Goal: Task Accomplishment & Management: Complete application form

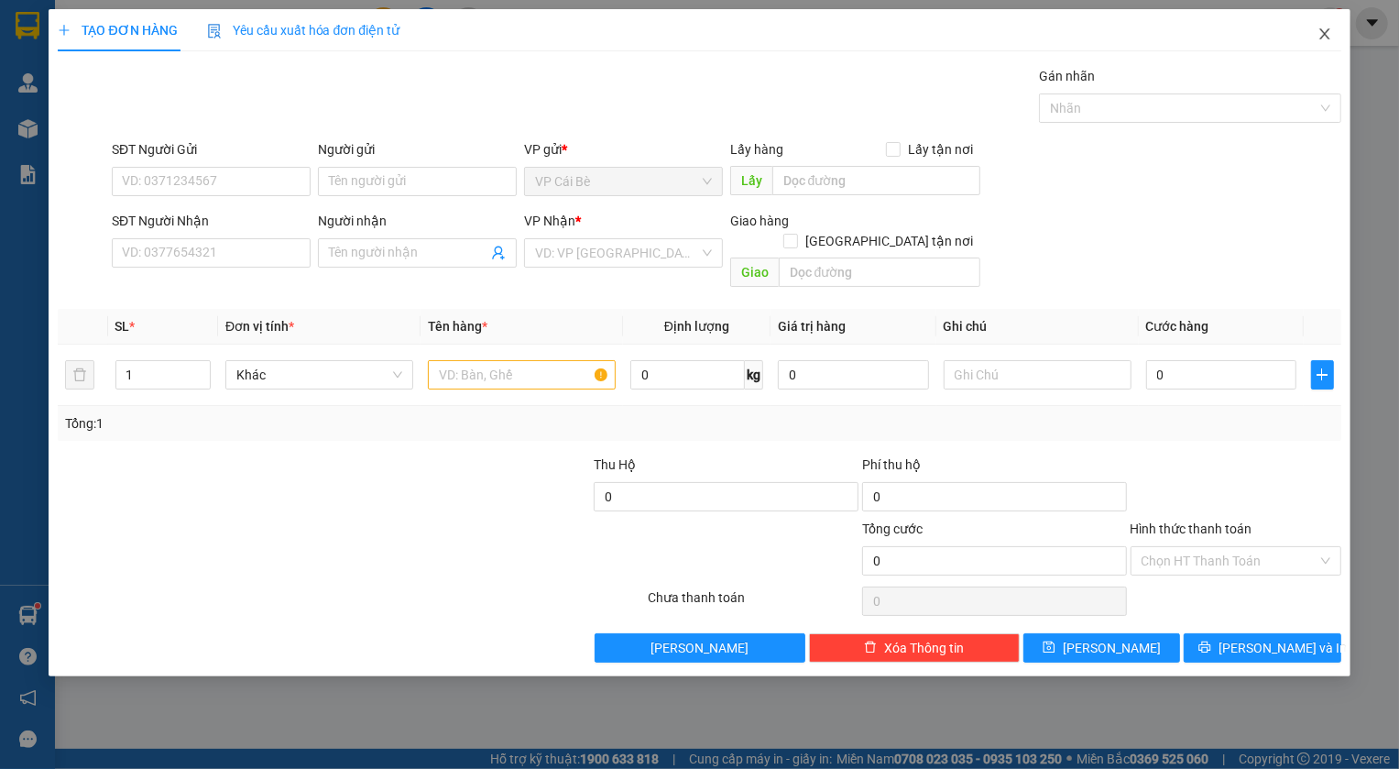
click at [1320, 38] on icon "close" at bounding box center [1325, 34] width 15 height 15
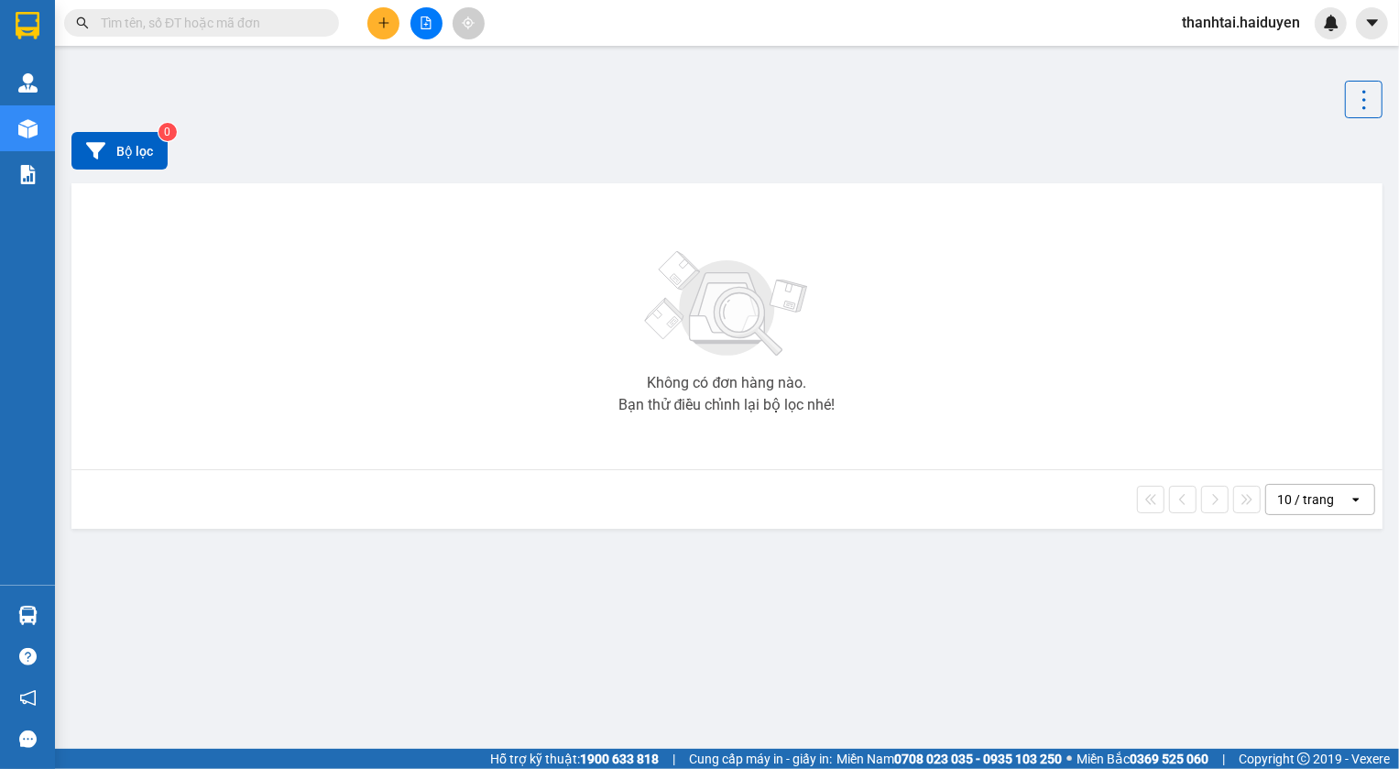
click at [192, 28] on input "text" at bounding box center [209, 23] width 216 height 20
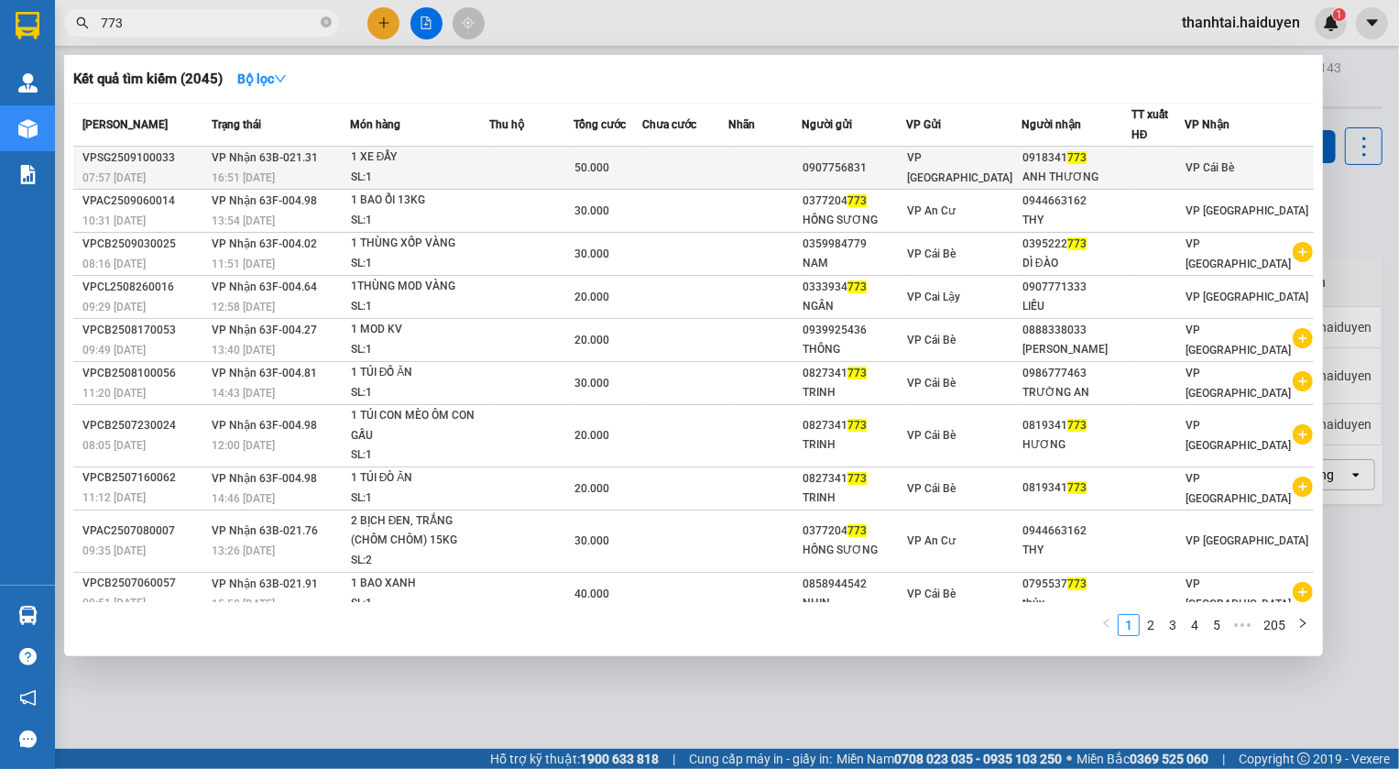
type input "773"
click at [465, 157] on div "1 XE ĐẨY" at bounding box center [419, 158] width 137 height 20
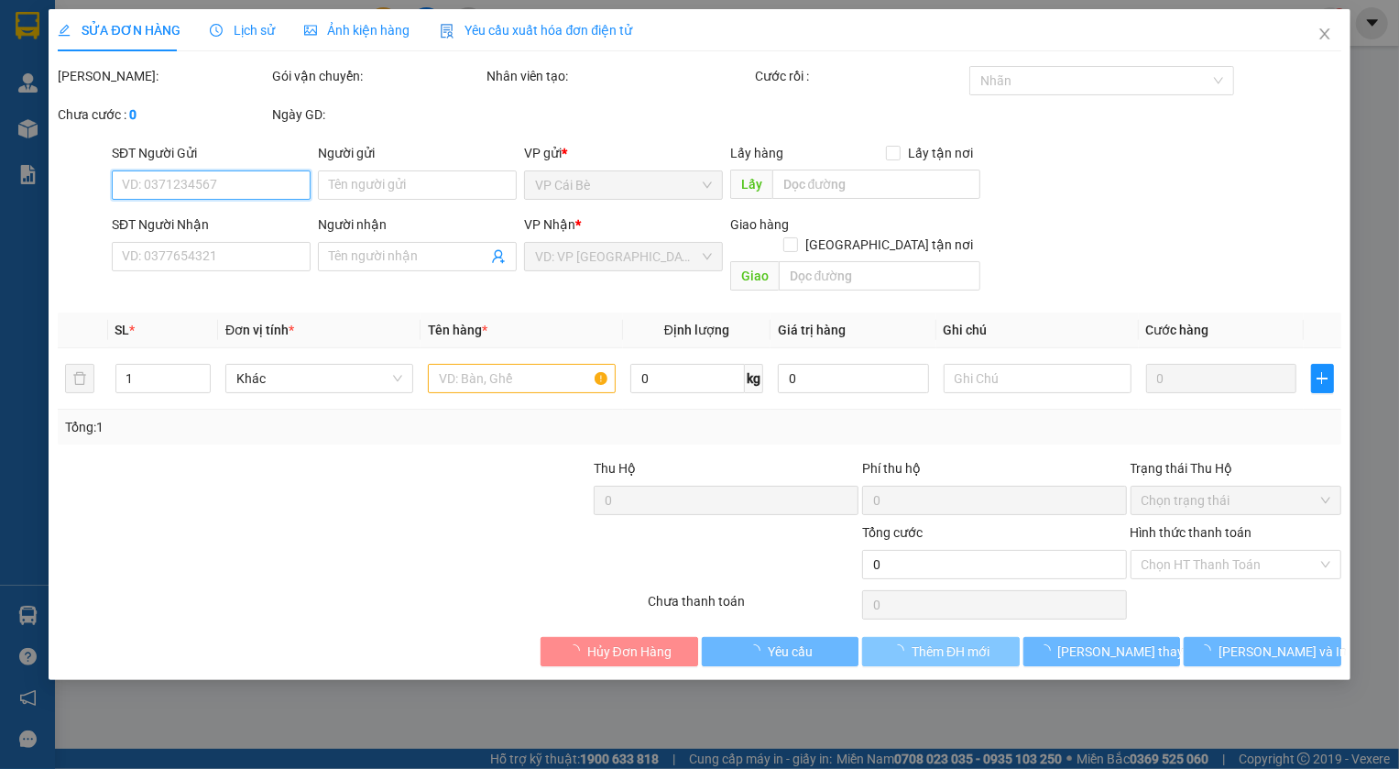
type input "0907756831"
type input "0918341773"
type input "ANH THƯƠNG"
type input "50.000"
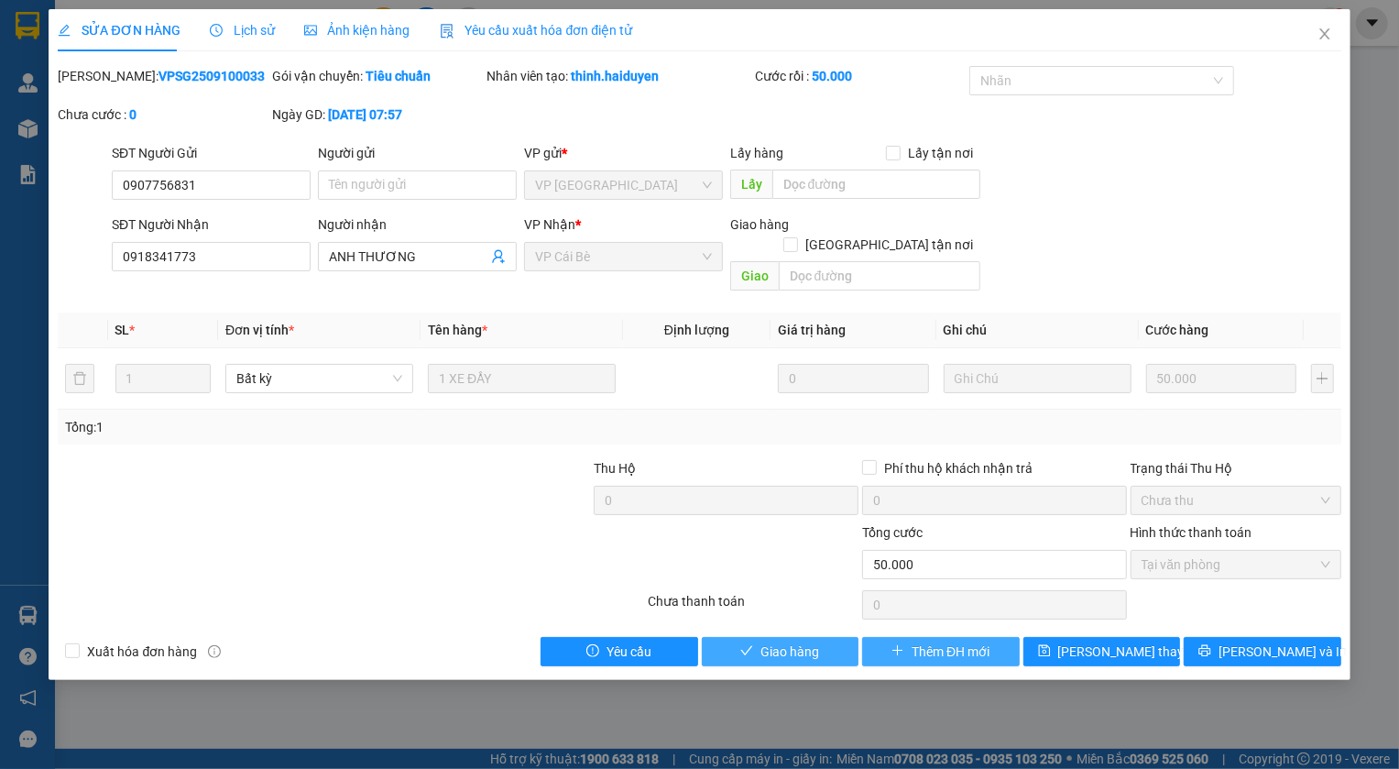
click at [777, 641] on span "Giao hàng" at bounding box center [790, 651] width 59 height 20
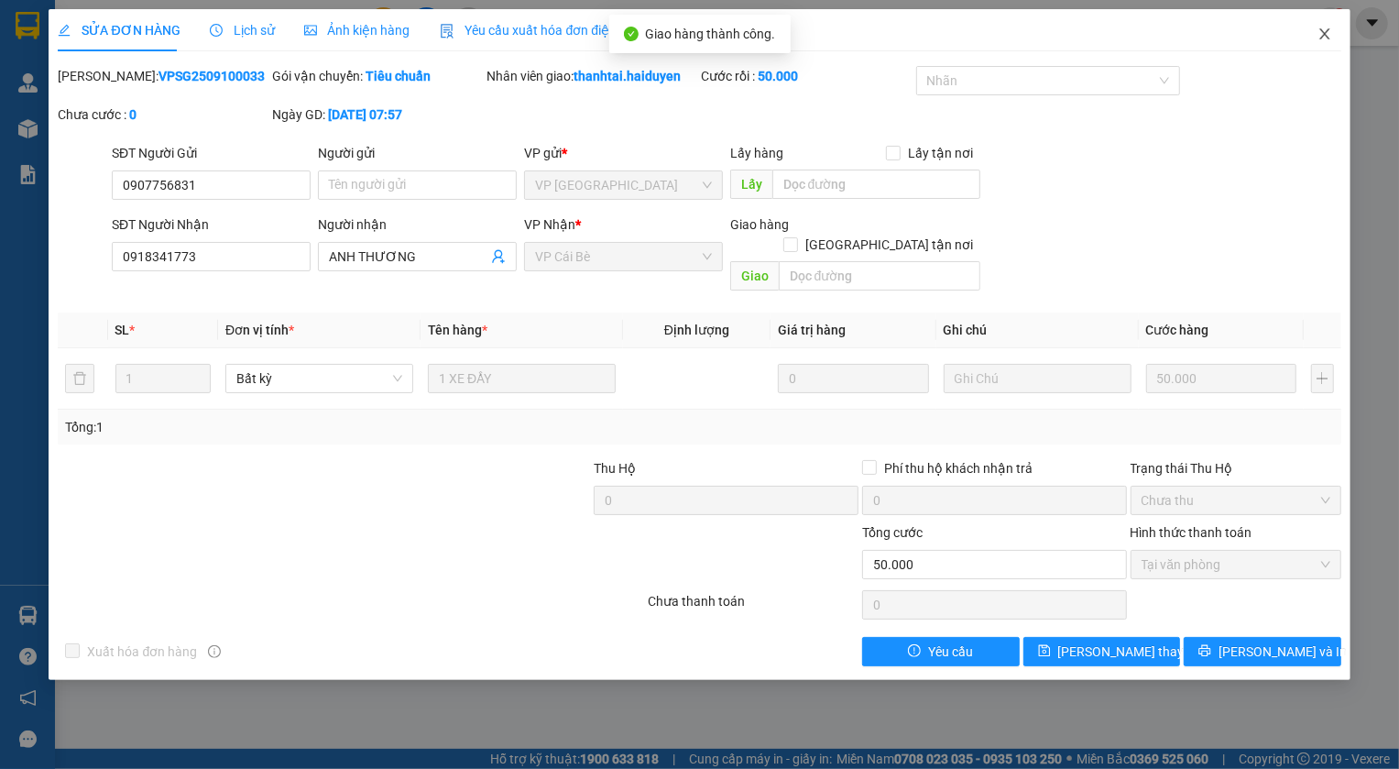
click at [1320, 37] on icon "close" at bounding box center [1325, 34] width 15 height 15
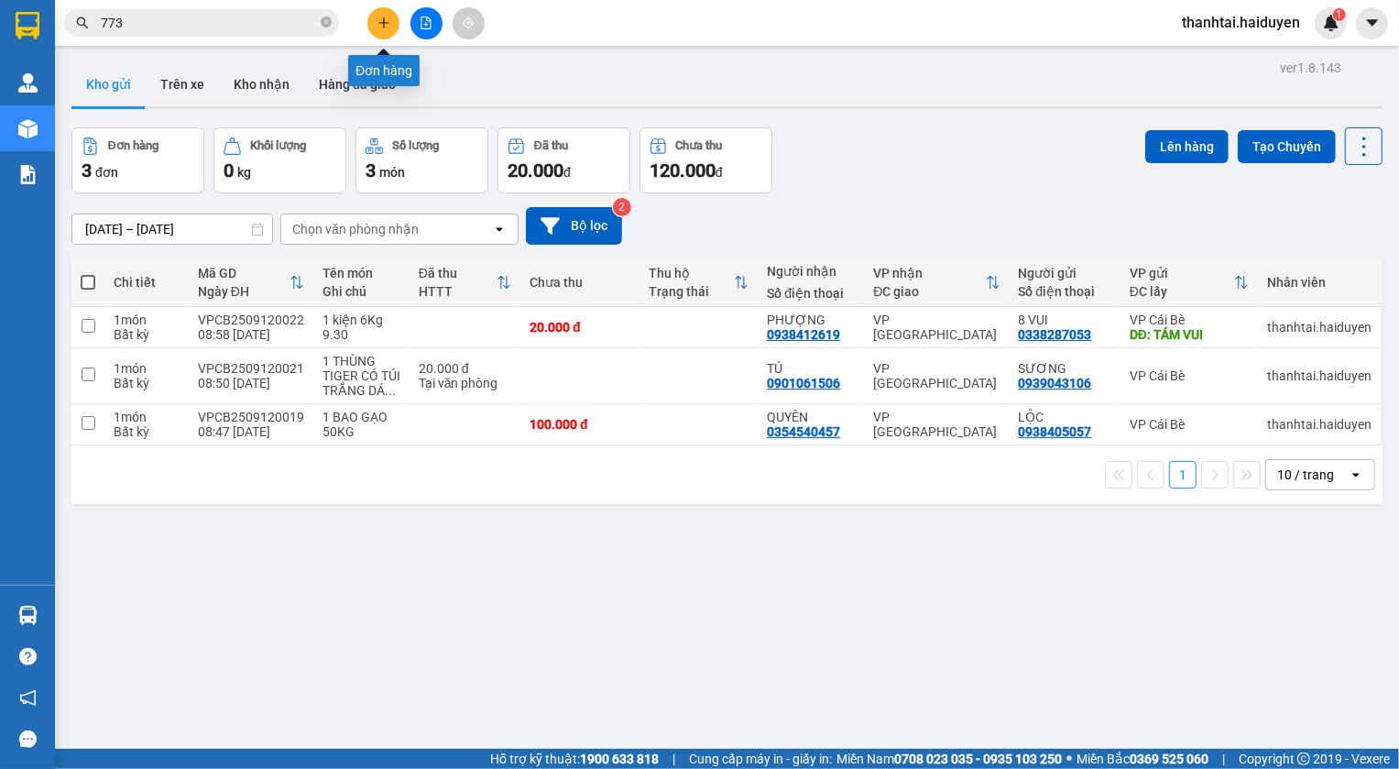
click at [388, 25] on icon "plus" at bounding box center [384, 22] width 13 height 13
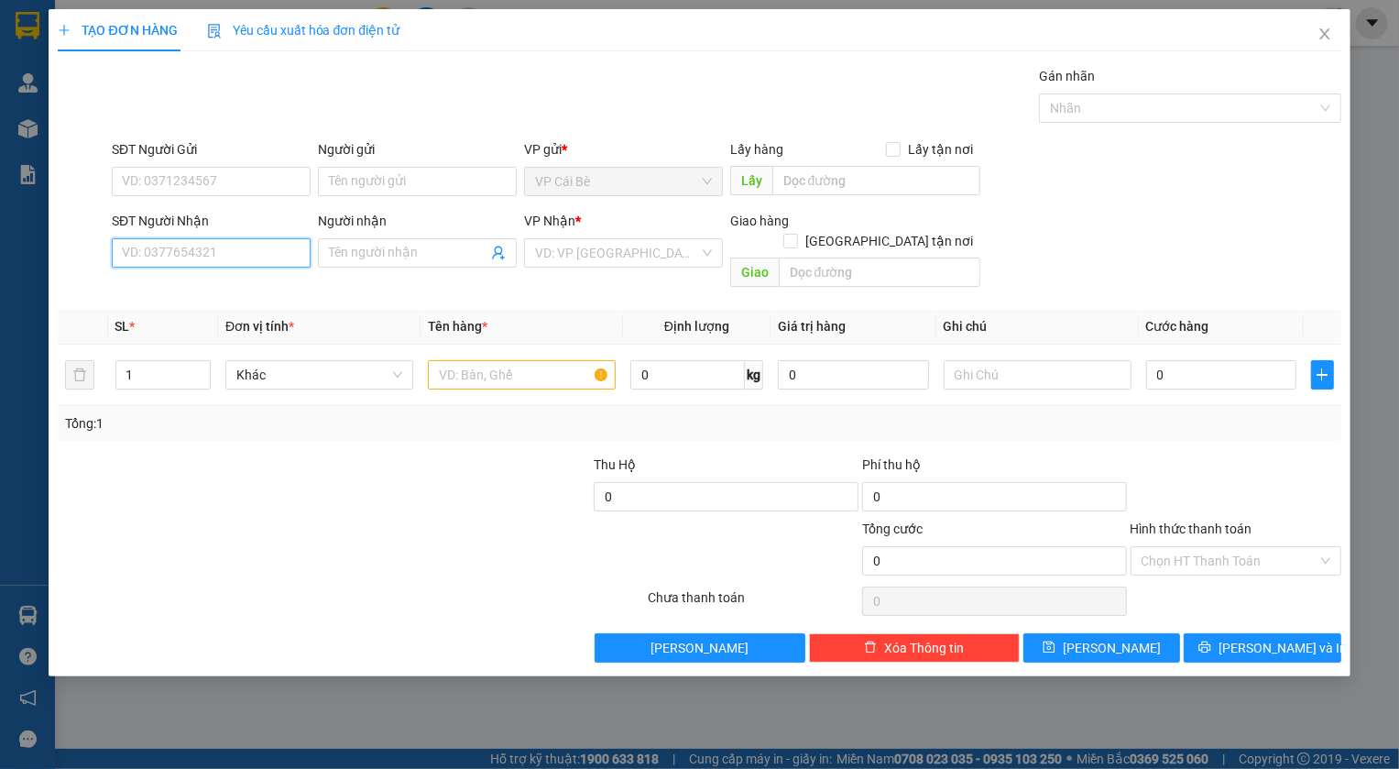
click at [231, 257] on input "SĐT Người Nhận" at bounding box center [211, 252] width 199 height 29
click at [561, 256] on input "search" at bounding box center [617, 252] width 164 height 27
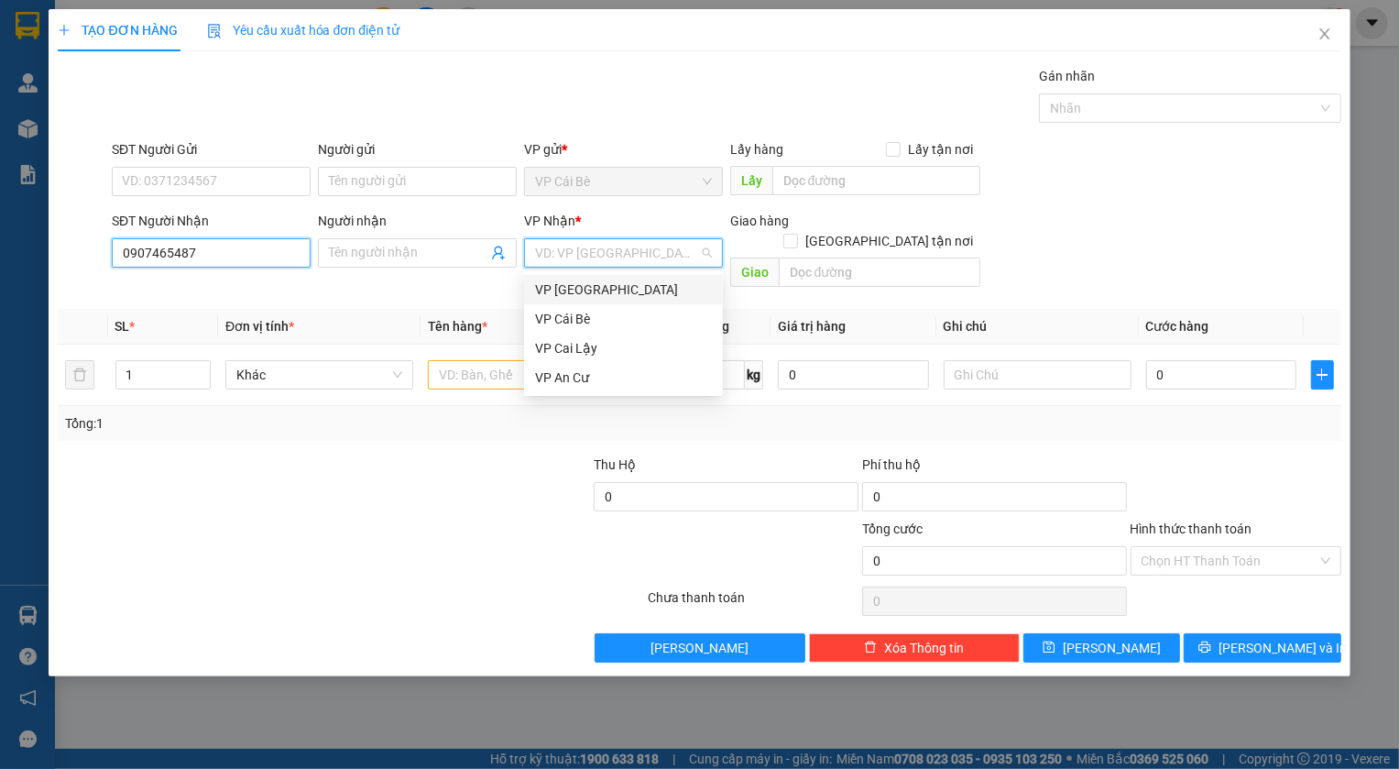
click at [182, 252] on input "0907465487" at bounding box center [211, 252] width 199 height 29
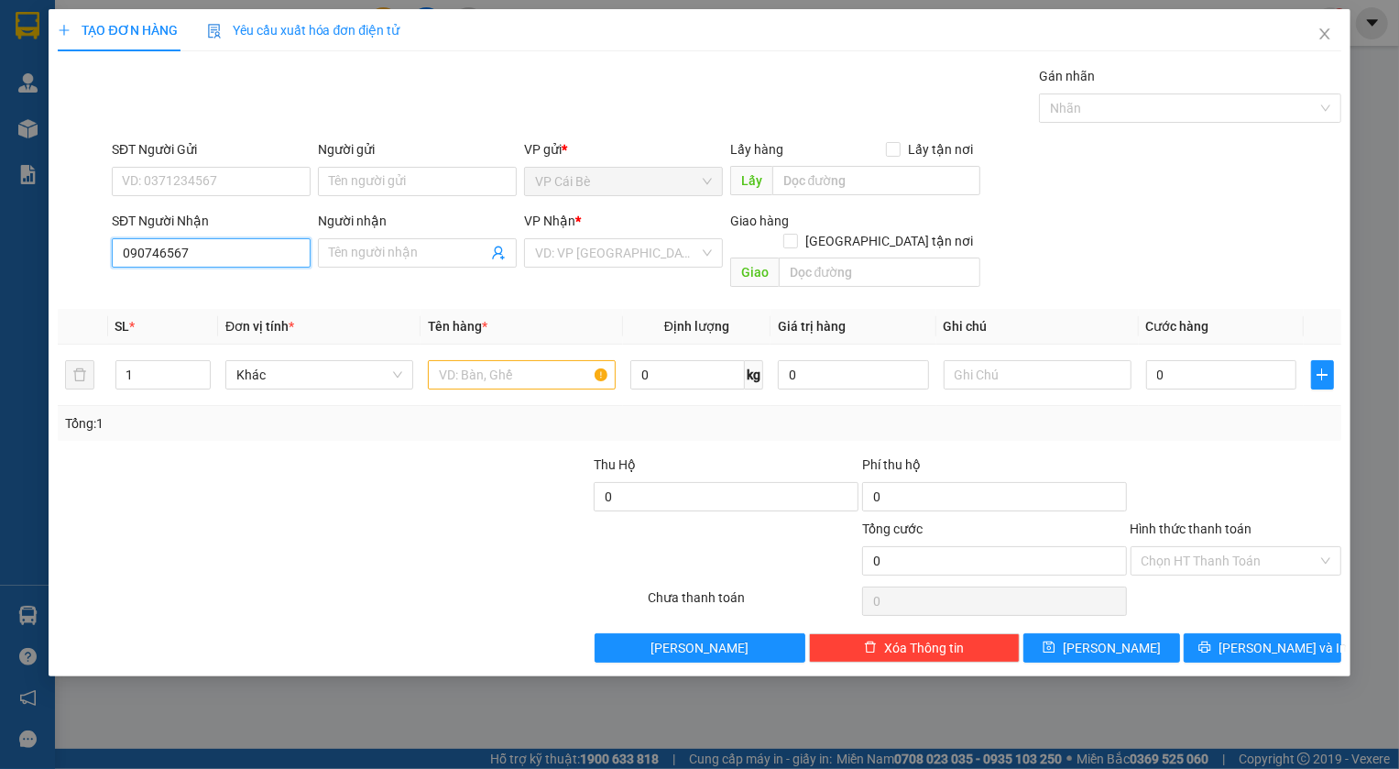
type input "0907465687"
click at [226, 295] on div "0907465687 - [PERSON_NAME]" at bounding box center [213, 289] width 181 height 20
type input "C NHUNG"
type input "20.000"
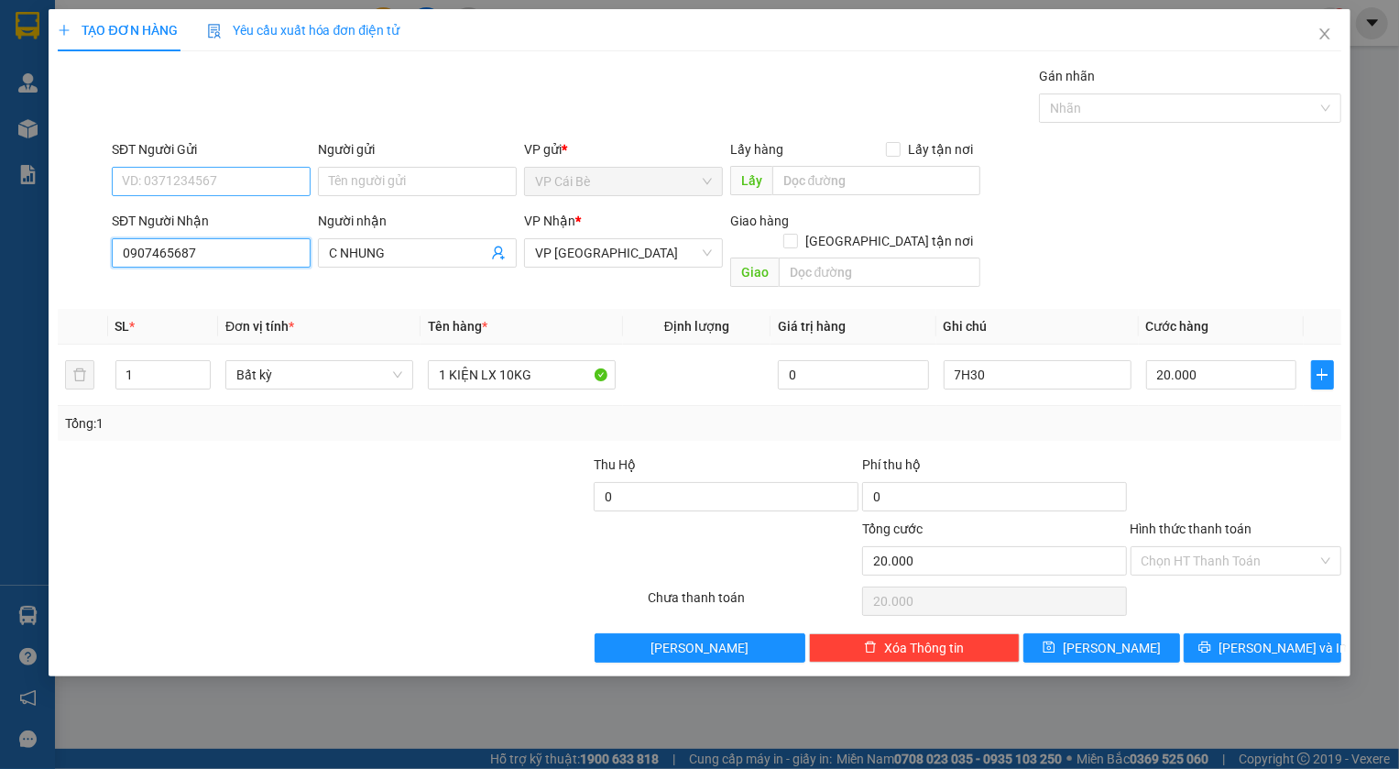
type input "0907465687"
click at [197, 174] on input "SĐT Người Gửi" at bounding box center [211, 181] width 199 height 29
click at [185, 221] on div "0932816625" at bounding box center [211, 218] width 177 height 20
type input "0932816625"
type input "CHÁO CÁ ĐỒNG QUÊ"
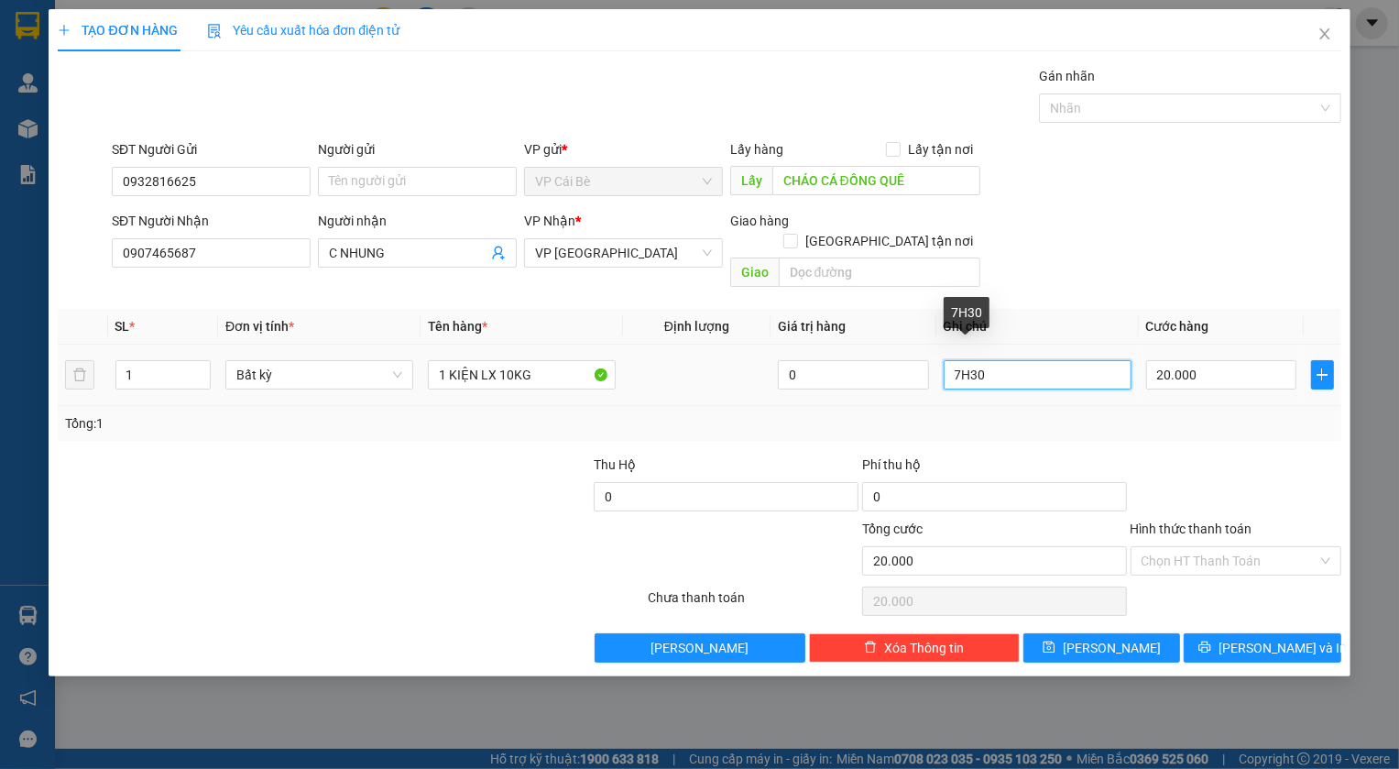
click at [951, 360] on input "7H30" at bounding box center [1038, 374] width 188 height 29
type input "10H30"
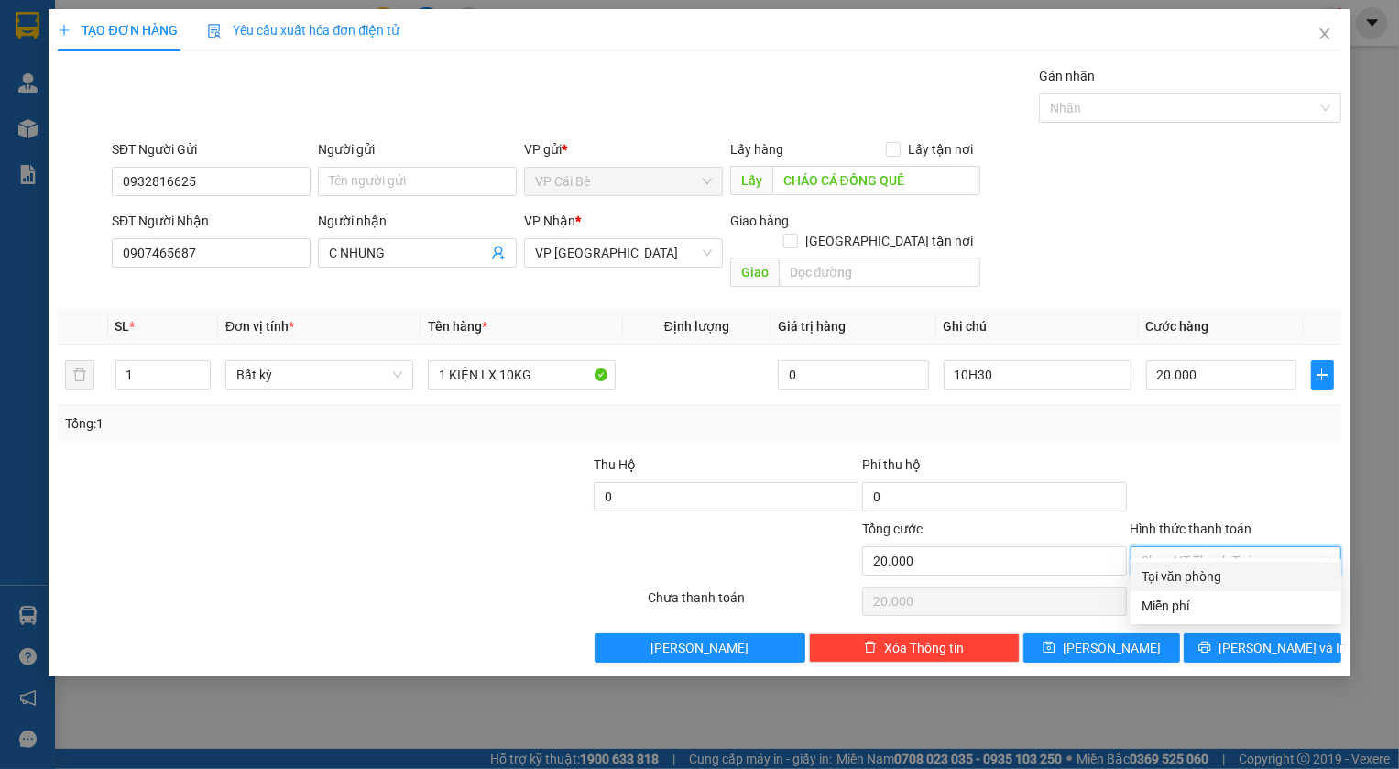
click at [1184, 547] on input "Hình thức thanh toán" at bounding box center [1230, 560] width 176 height 27
click at [1174, 577] on div "Tại văn phòng" at bounding box center [1236, 576] width 189 height 20
type input "0"
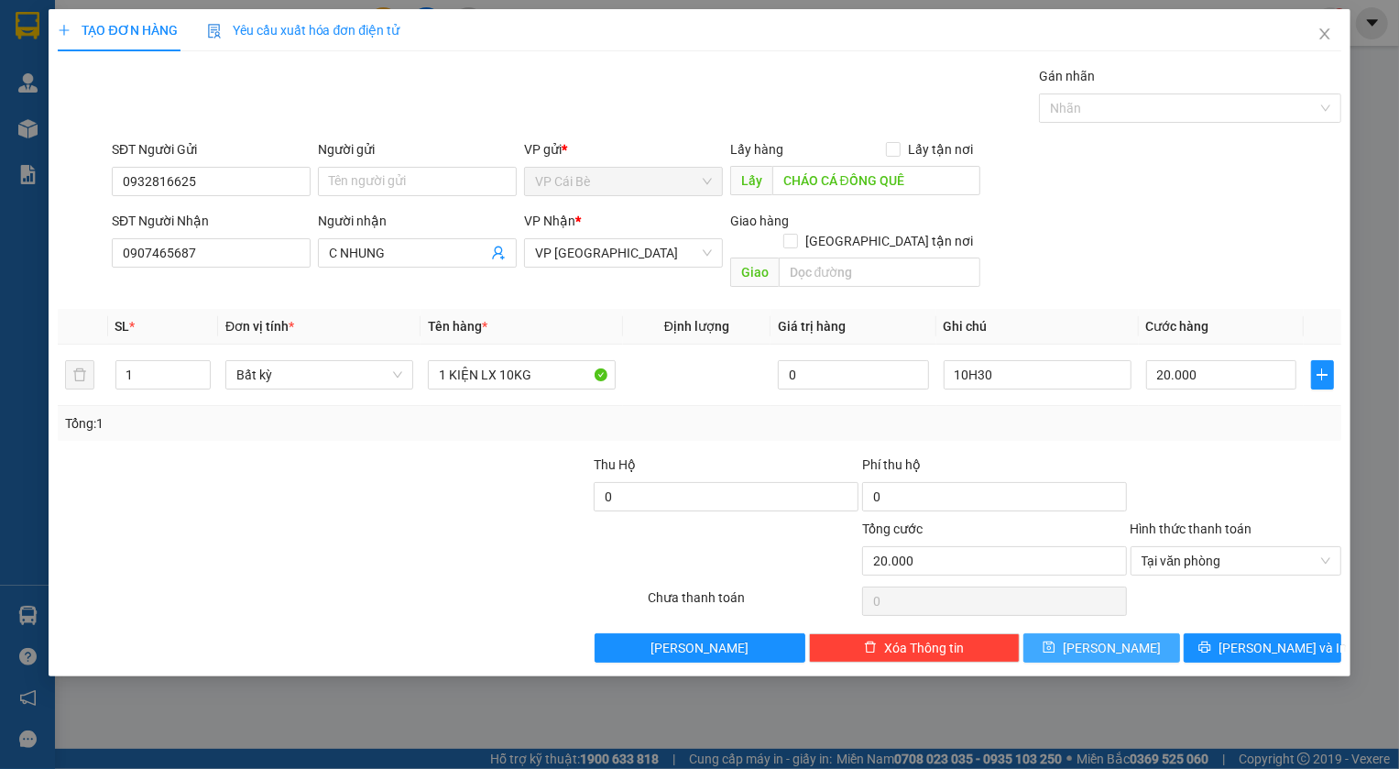
click at [1108, 638] on span "[PERSON_NAME]" at bounding box center [1112, 648] width 98 height 20
type input "0"
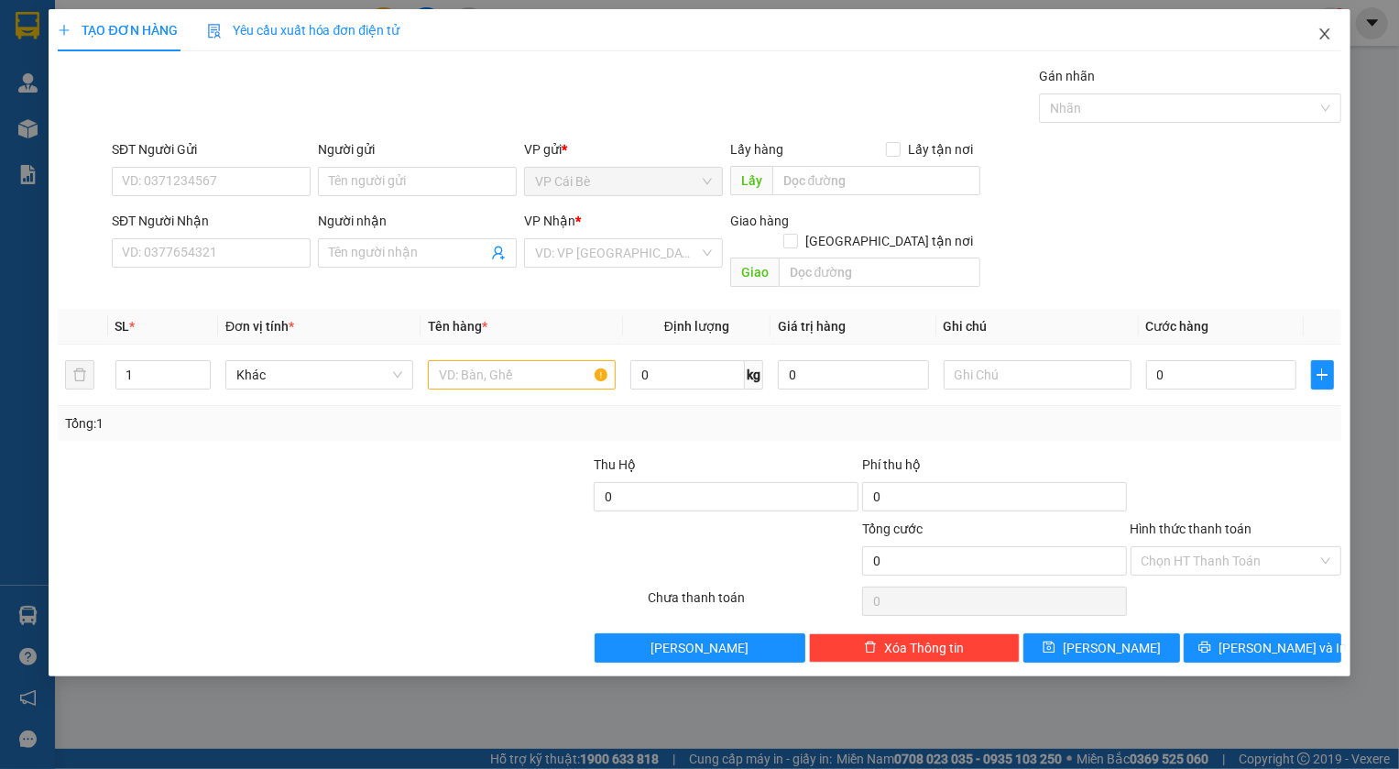
click at [1332, 29] on span "Close" at bounding box center [1324, 34] width 51 height 51
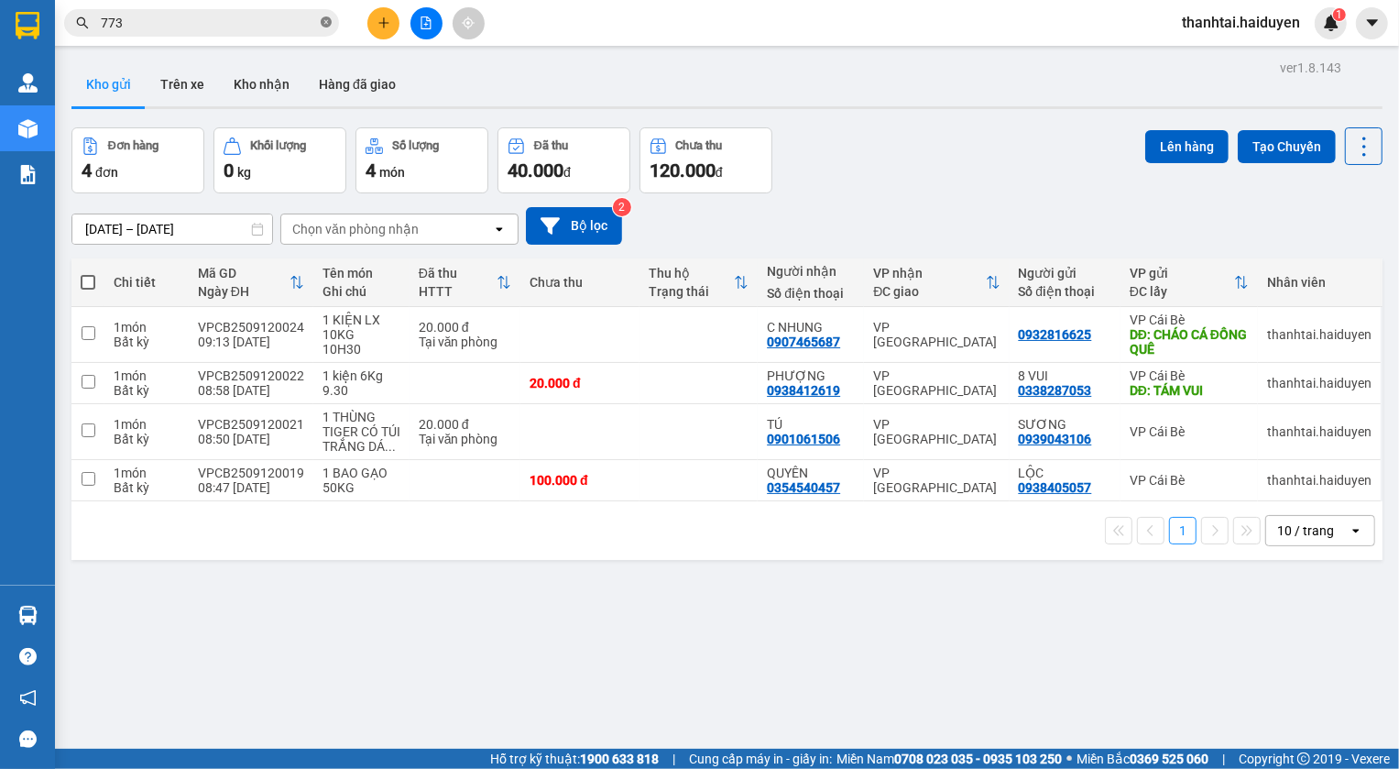
click at [326, 20] on icon "close-circle" at bounding box center [326, 21] width 11 height 11
click at [382, 30] on button at bounding box center [383, 23] width 32 height 32
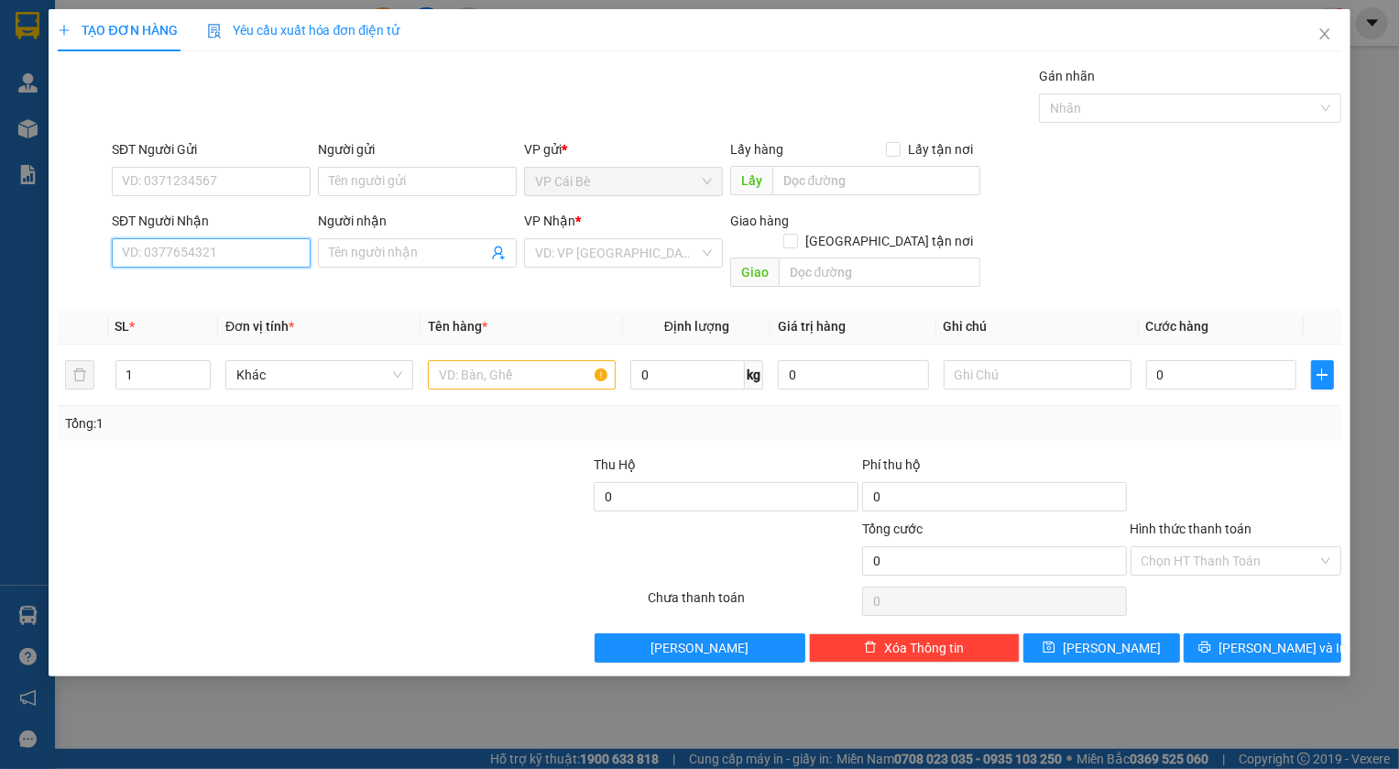
click at [192, 255] on input "SĐT Người Nhận" at bounding box center [211, 252] width 199 height 29
type input "0356911566"
click at [165, 295] on div "0356911566 - ÁI" at bounding box center [211, 289] width 177 height 20
type input "ÁI"
type input "20.000"
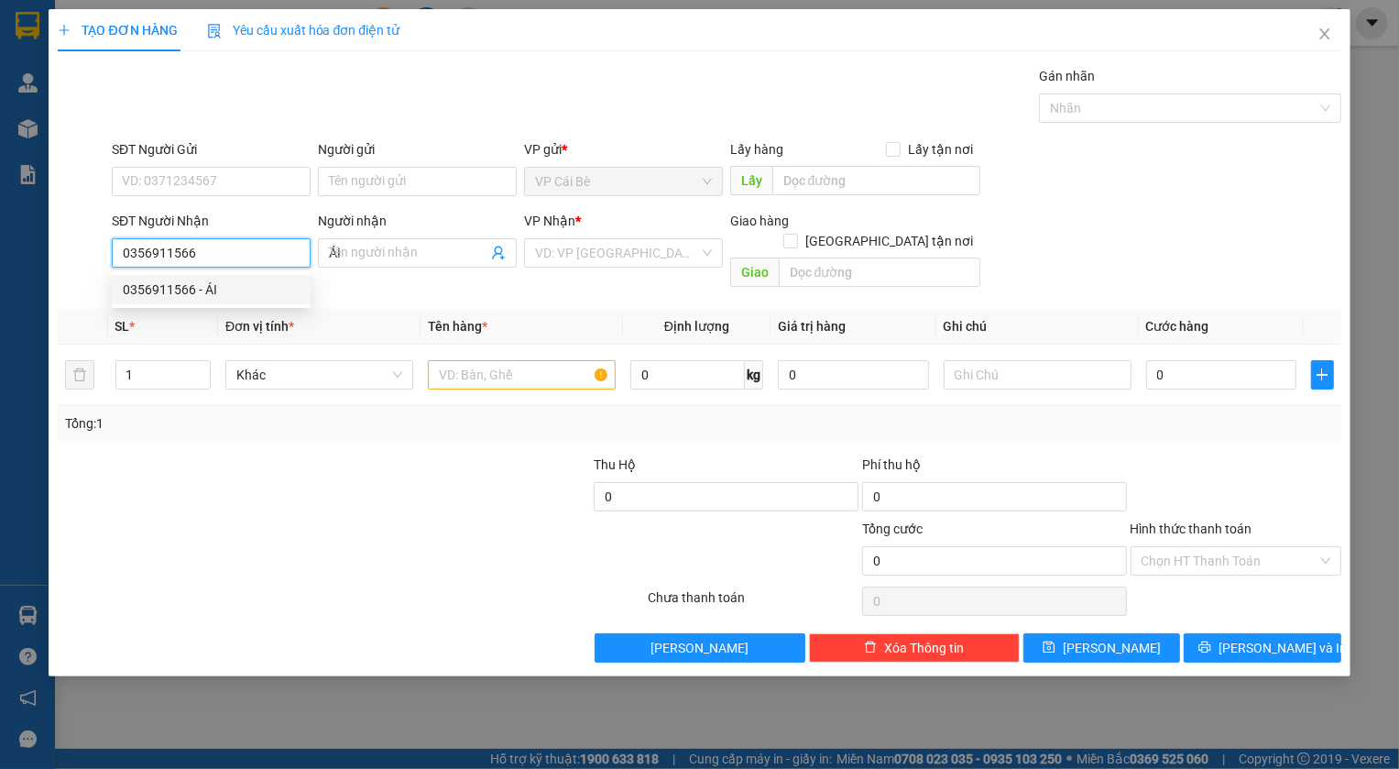
type input "20.000"
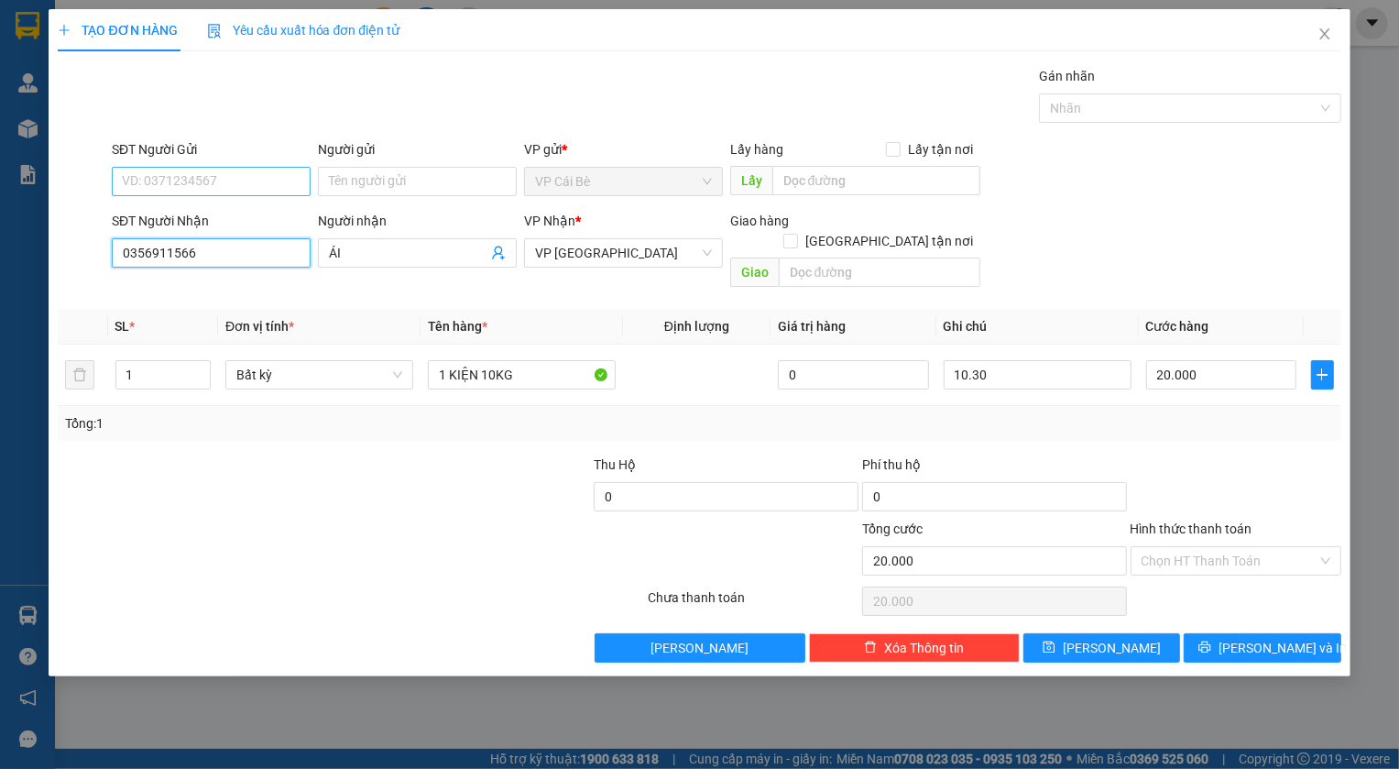
type input "0356911566"
click at [233, 182] on input "SĐT Người Gửi" at bounding box center [211, 181] width 199 height 29
click at [162, 213] on div "0356161679 - DUNG" at bounding box center [211, 218] width 177 height 20
type input "0356161679"
type input "DUNG"
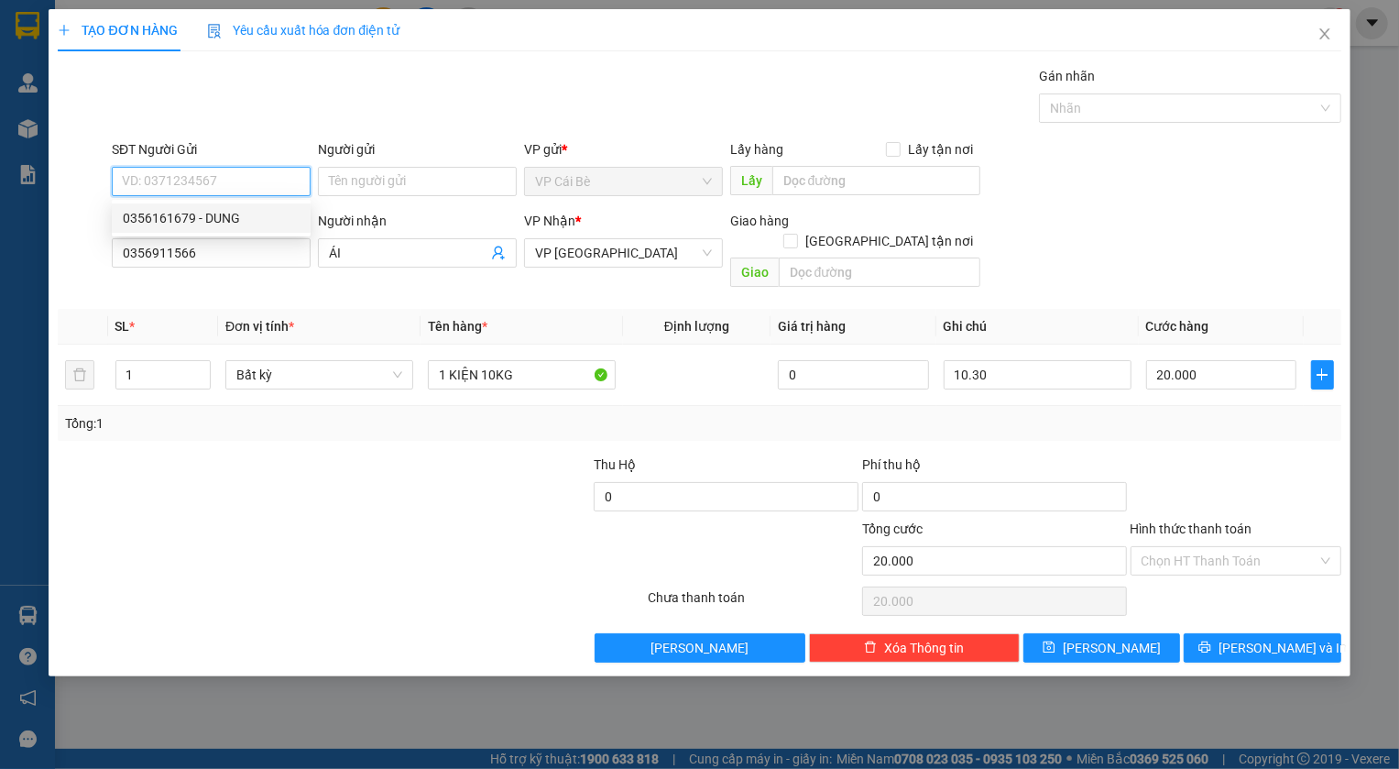
type input "LX DUNG PHÁT BÀ TỒN"
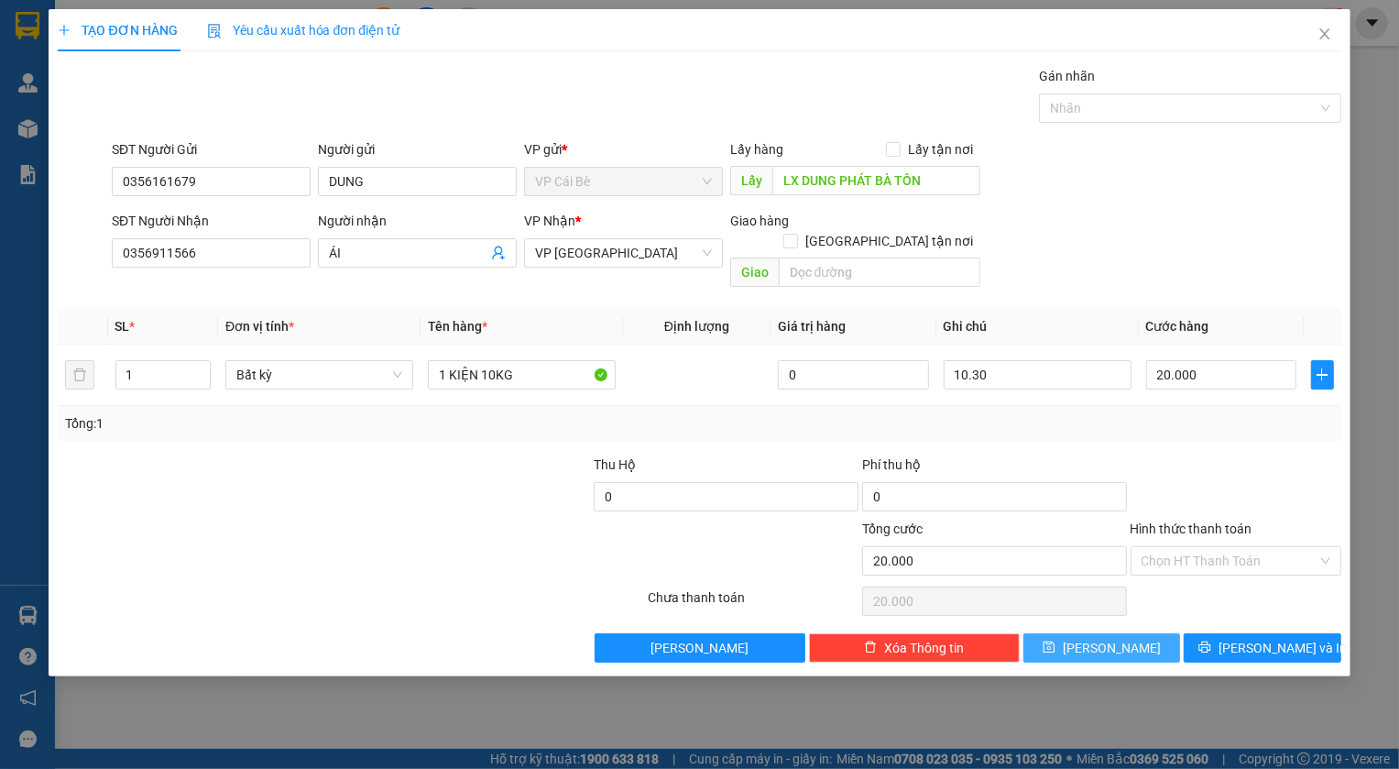
click at [1074, 633] on button "[PERSON_NAME]" at bounding box center [1103, 647] width 158 height 29
type input "0"
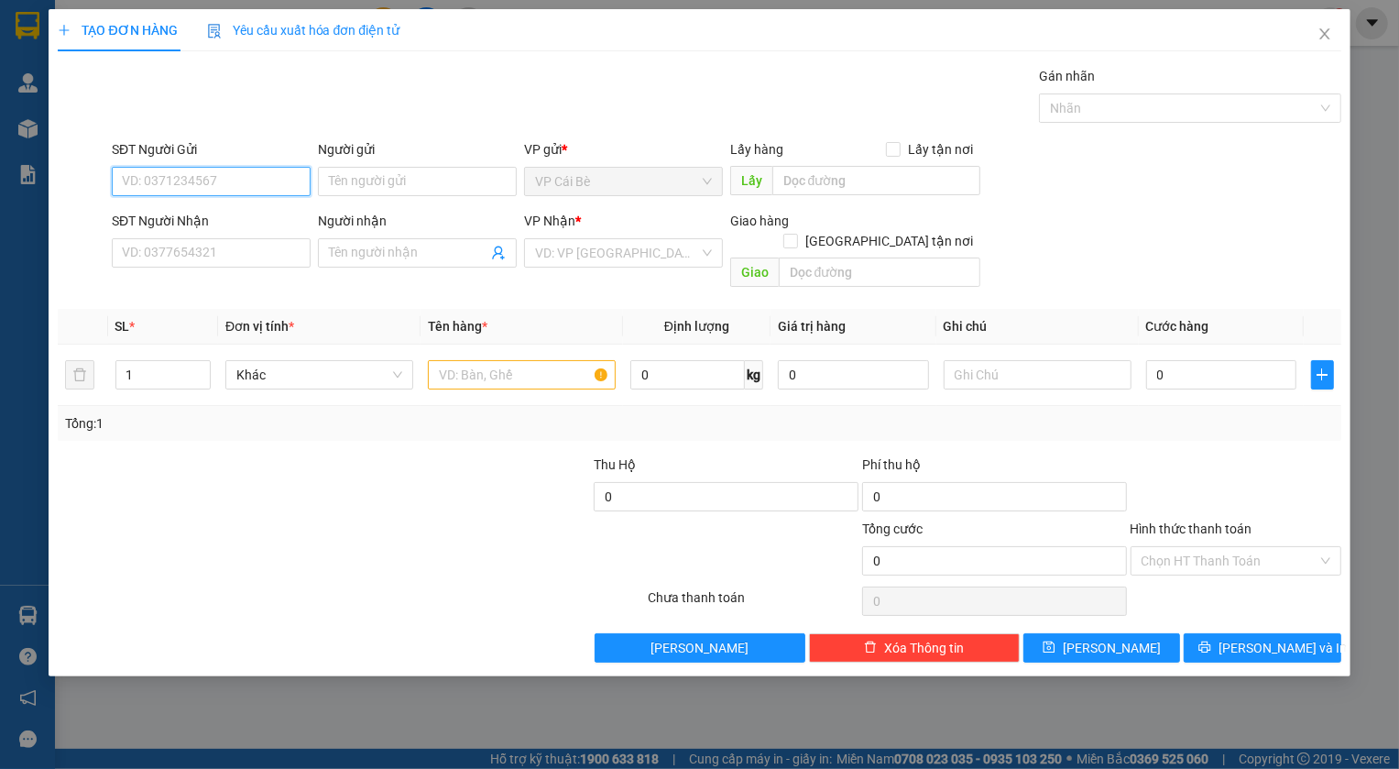
click at [267, 185] on input "SĐT Người Gửi" at bounding box center [211, 181] width 199 height 29
click at [213, 222] on div "0349272628 - THẢO" at bounding box center [211, 218] width 177 height 20
type input "0349272628"
type input "THẢO"
type input "BÀ TỒN"
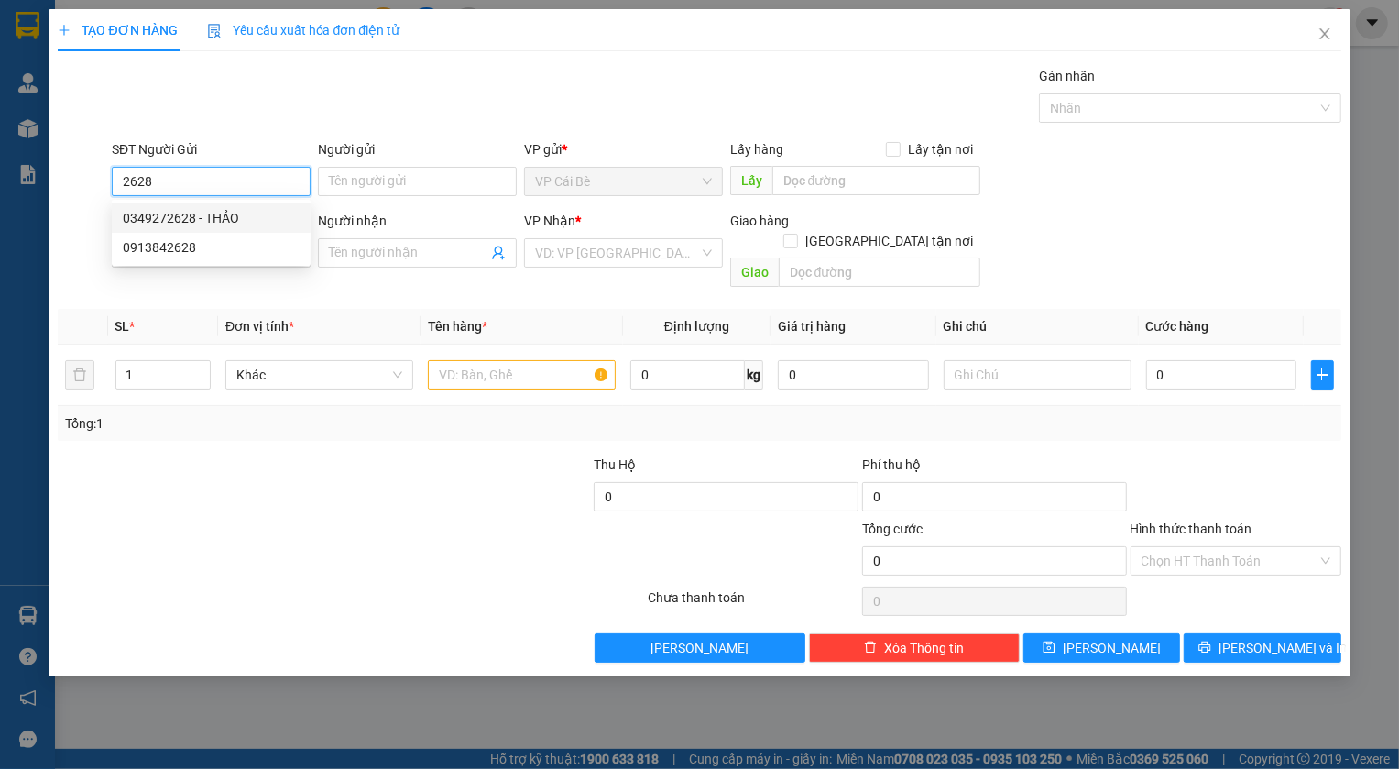
type input "0937054642"
type input "NHÂN"
type input "20.000"
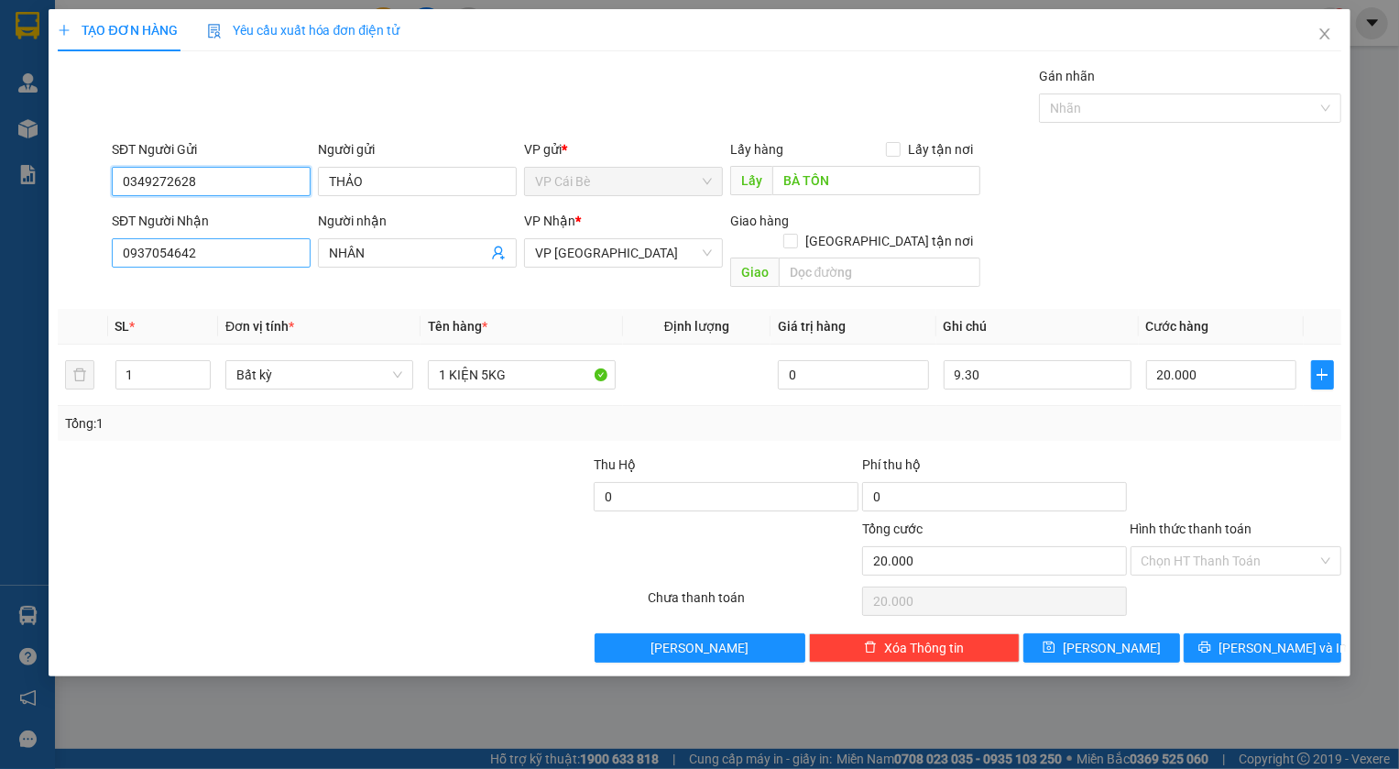
type input "0349272628"
drag, startPoint x: 209, startPoint y: 257, endPoint x: 16, endPoint y: 266, distance: 193.6
click at [16, 266] on div "TẠO ĐƠN HÀNG Yêu cầu xuất hóa đơn điện tử Transit Pickup Surcharge Ids Transit …" at bounding box center [699, 384] width 1399 height 769
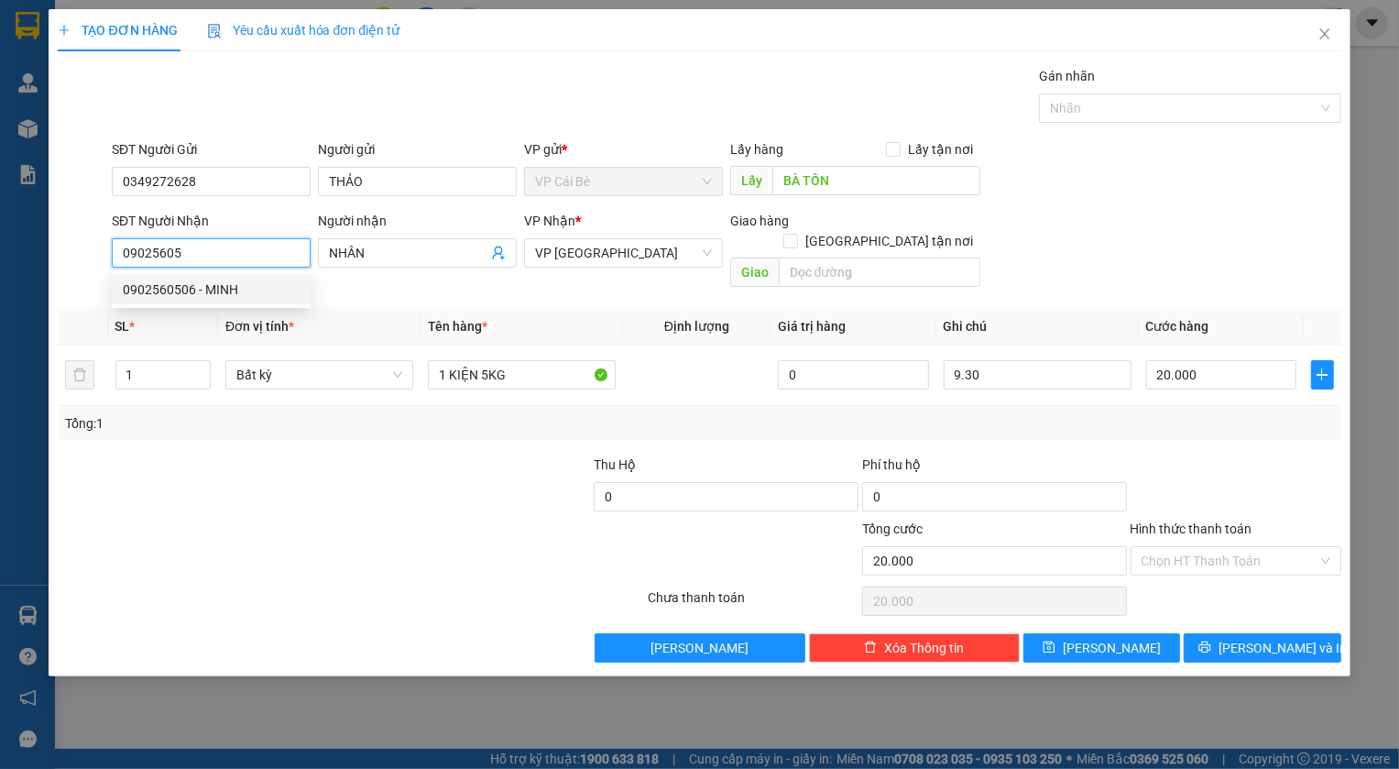
click at [194, 286] on div "0902560506 - MINH" at bounding box center [211, 289] width 177 height 20
type input "0902560506"
type input "MINH"
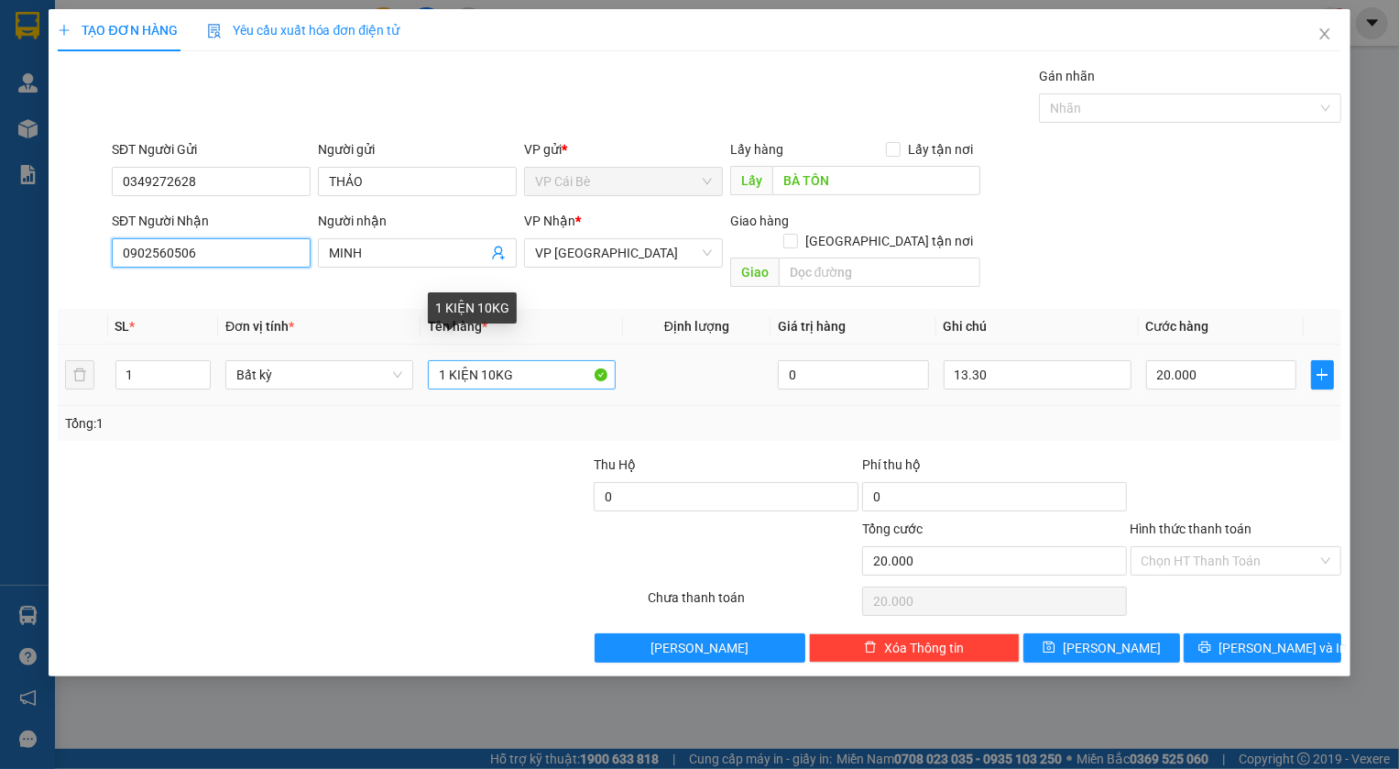
type input "0902560506"
drag, startPoint x: 491, startPoint y: 349, endPoint x: 479, endPoint y: 351, distance: 12.1
click at [479, 360] on input "1 KIỆN 10KG" at bounding box center [522, 374] width 188 height 29
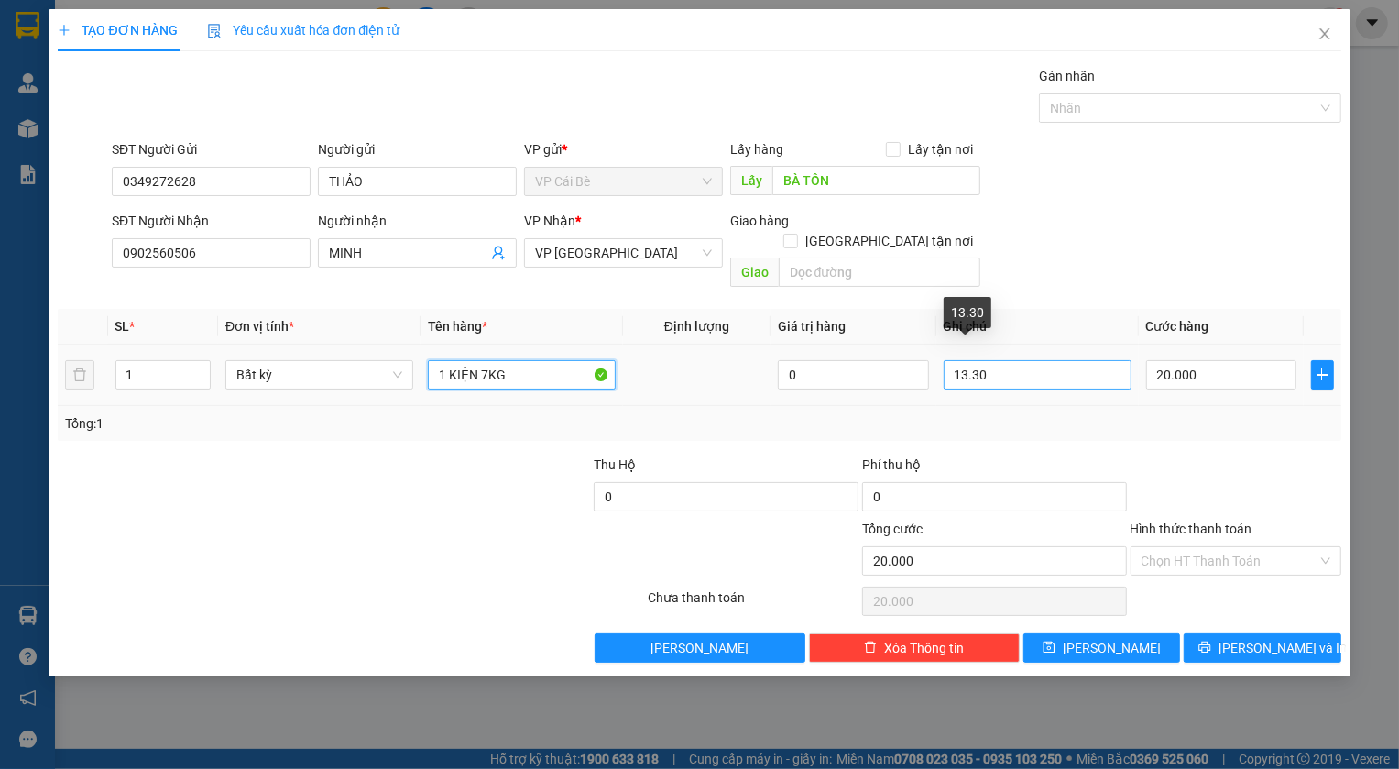
type input "1 KIỆN 7KG"
drag, startPoint x: 969, startPoint y: 358, endPoint x: 951, endPoint y: 358, distance: 18.3
click at [951, 360] on input "13.30" at bounding box center [1038, 374] width 188 height 29
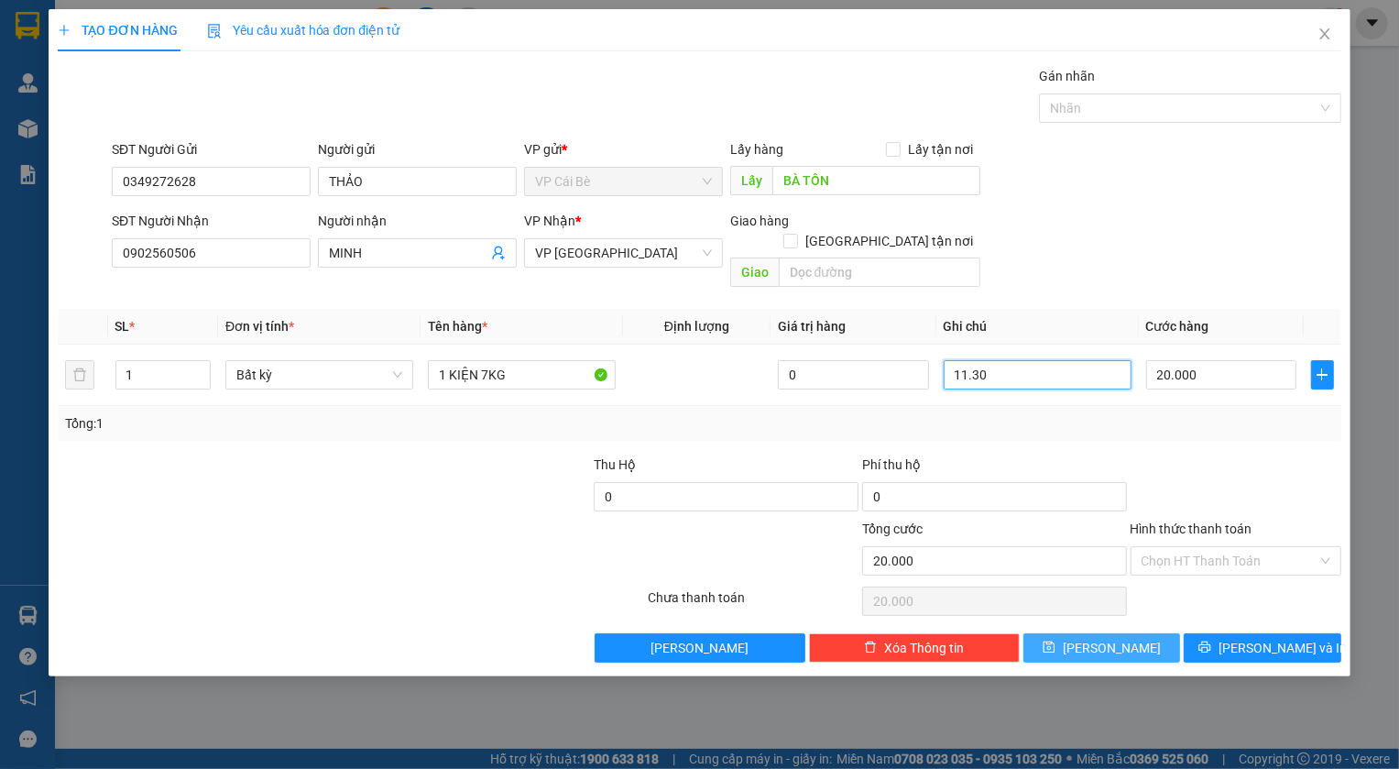
type input "11.30"
click at [1110, 638] on span "[PERSON_NAME]" at bounding box center [1112, 648] width 98 height 20
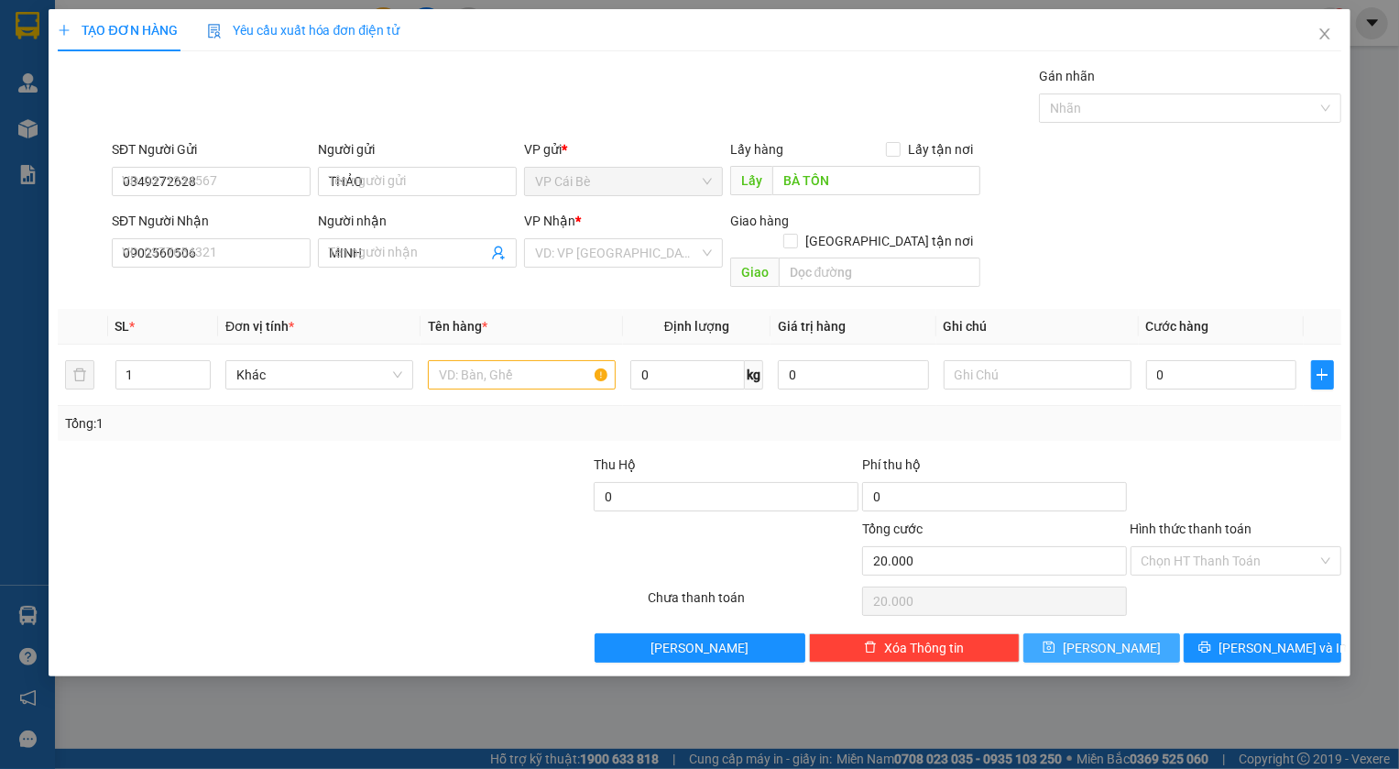
type input "0"
